Goal: Transaction & Acquisition: Purchase product/service

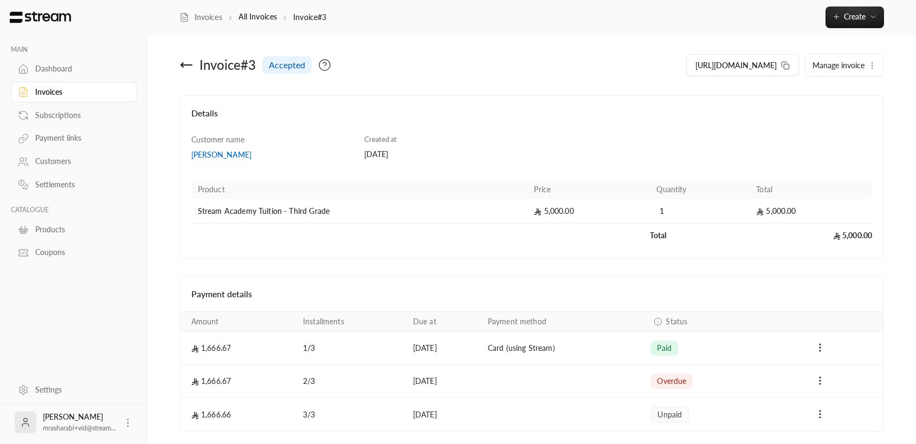
scroll to position [14, 0]
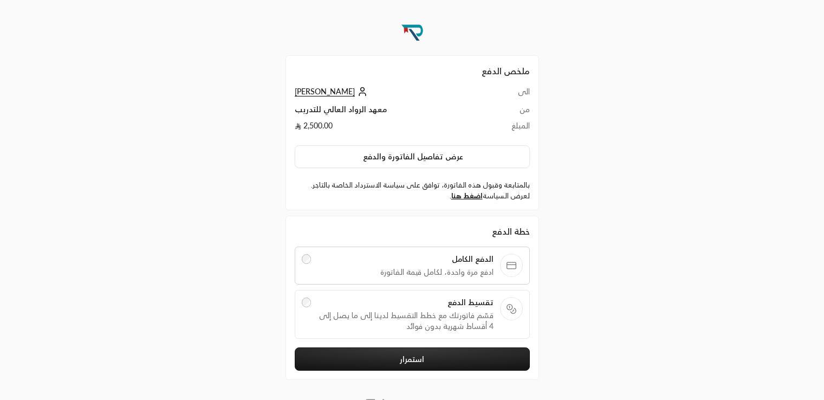
scroll to position [13, 0]
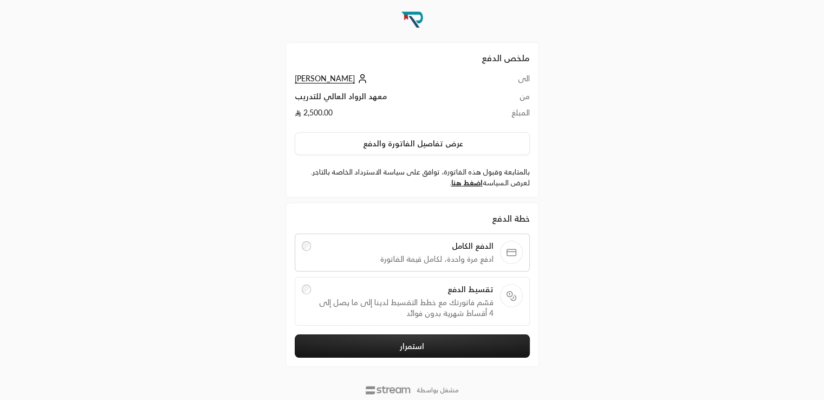
click at [695, 219] on div "ملخص الدفع الى [PERSON_NAME] من معهد الرواد العالي للتدريب المبلغ 2,500.00 عرض …" at bounding box center [412, 208] width 824 height 442
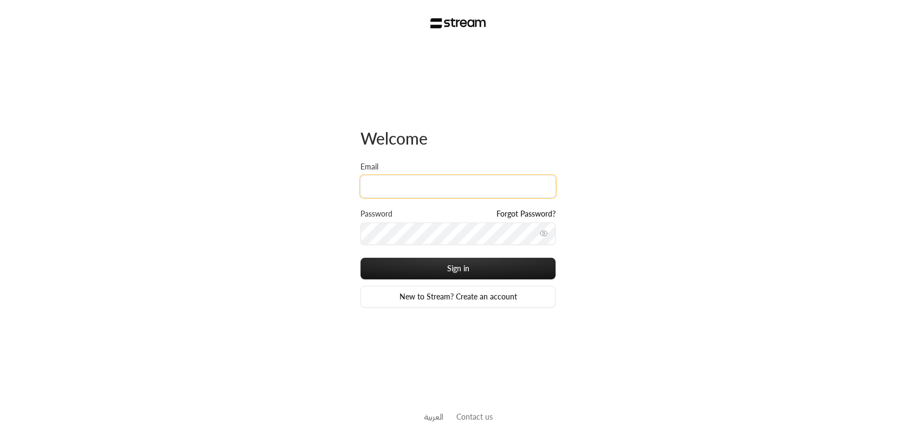
click at [436, 177] on input "Email" at bounding box center [457, 187] width 195 height 22
type input "khalid@streampay.sa"
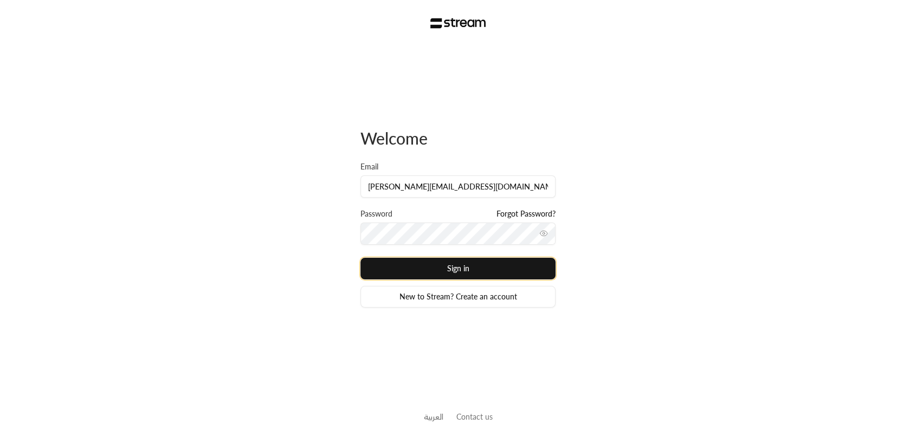
click at [454, 270] on button "Sign in" at bounding box center [457, 269] width 195 height 22
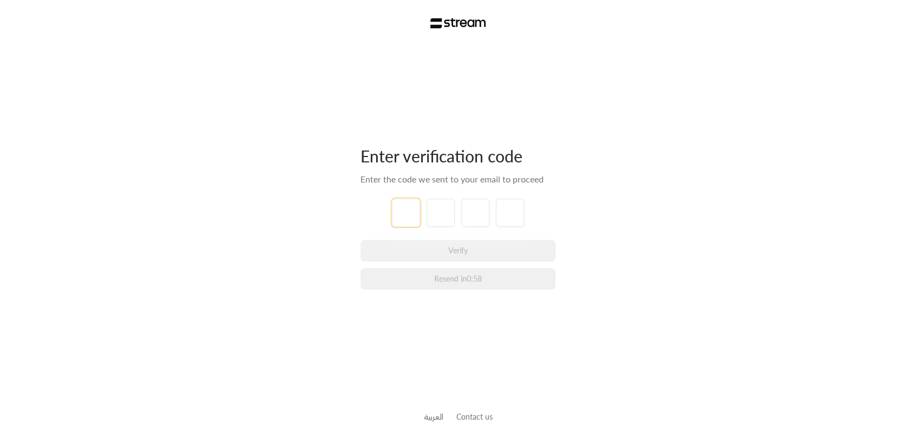
type input "1"
type input "2"
type input "3"
type input "4"
